Goal: Navigation & Orientation: Find specific page/section

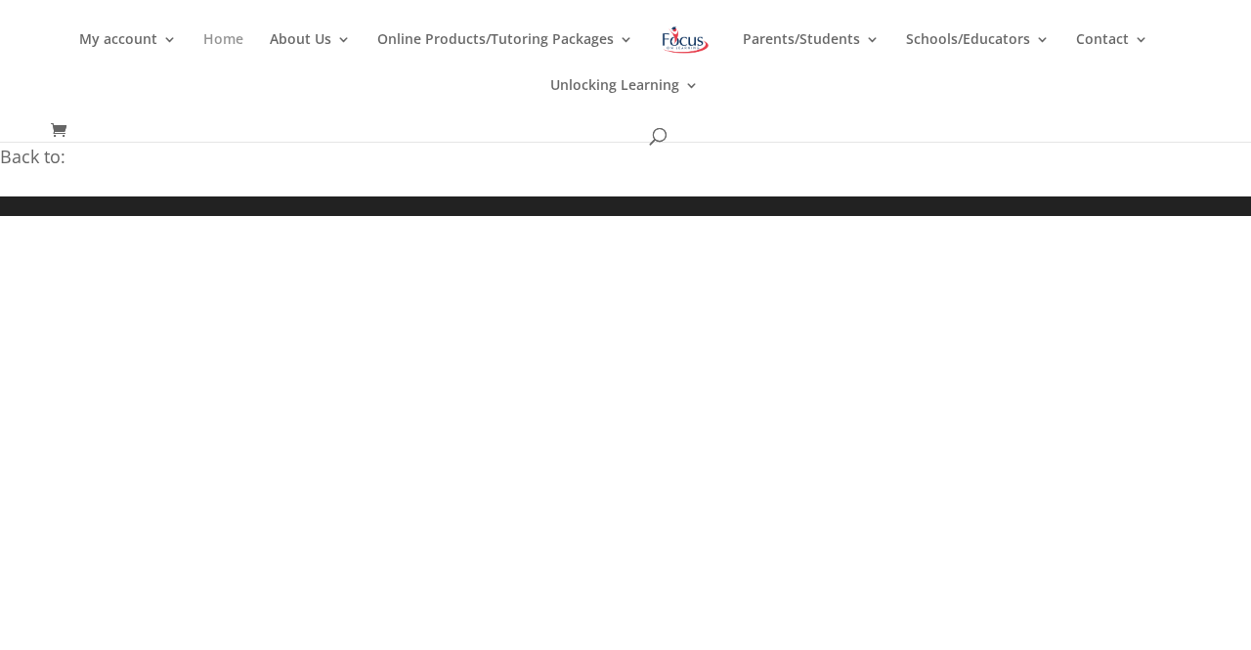
click at [237, 38] on link "Home" at bounding box center [223, 55] width 40 height 46
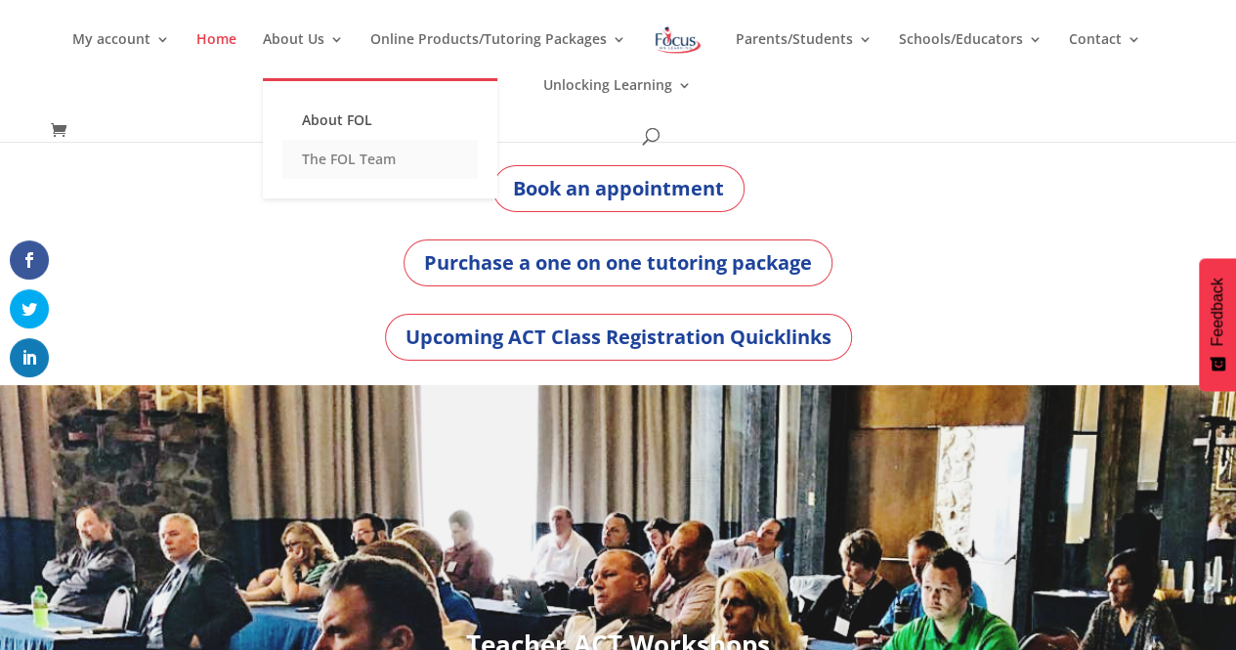
click at [338, 158] on link "The FOL Team" at bounding box center [379, 159] width 195 height 39
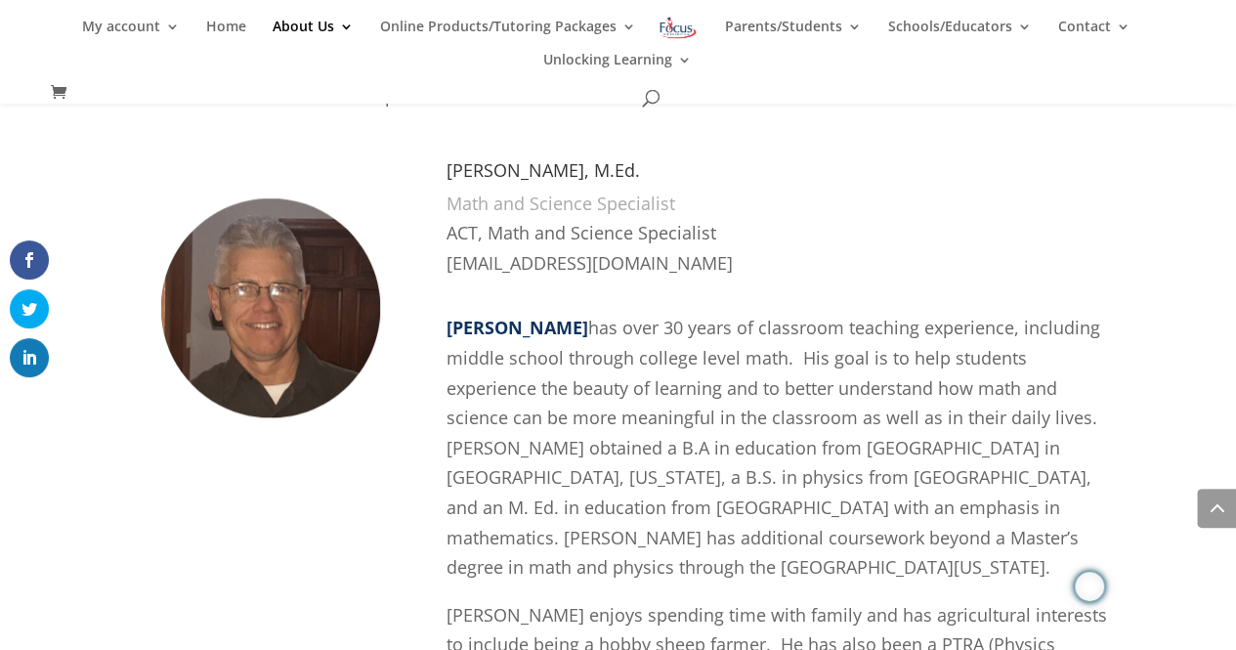
scroll to position [4252, 0]
